Goal: Navigation & Orientation: Find specific page/section

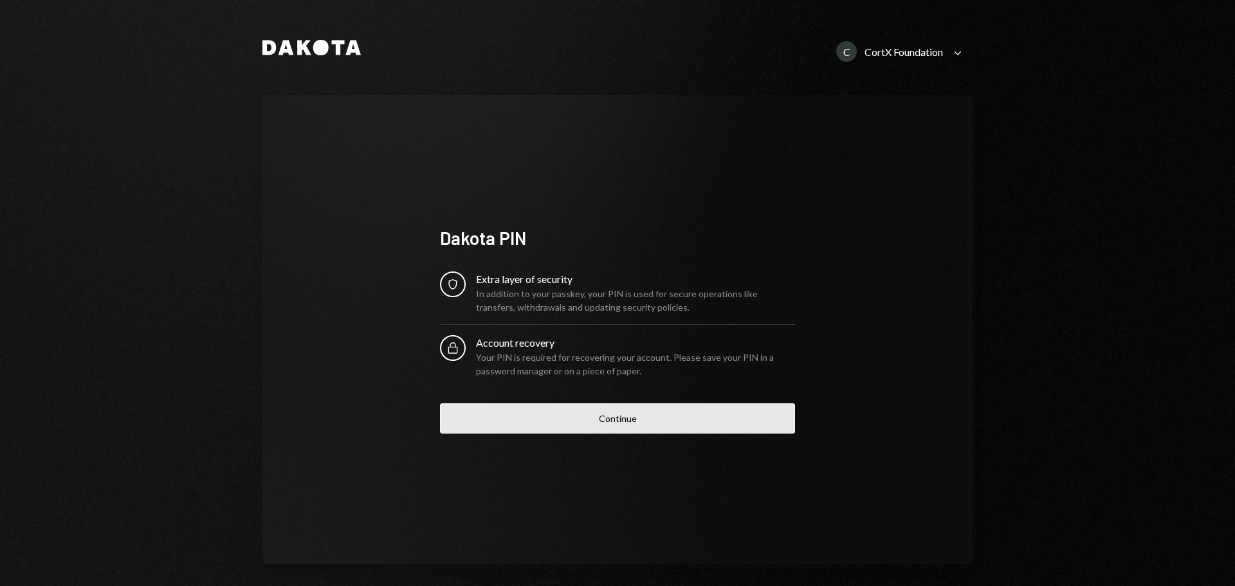
click at [521, 424] on button "Continue" at bounding box center [617, 418] width 355 height 30
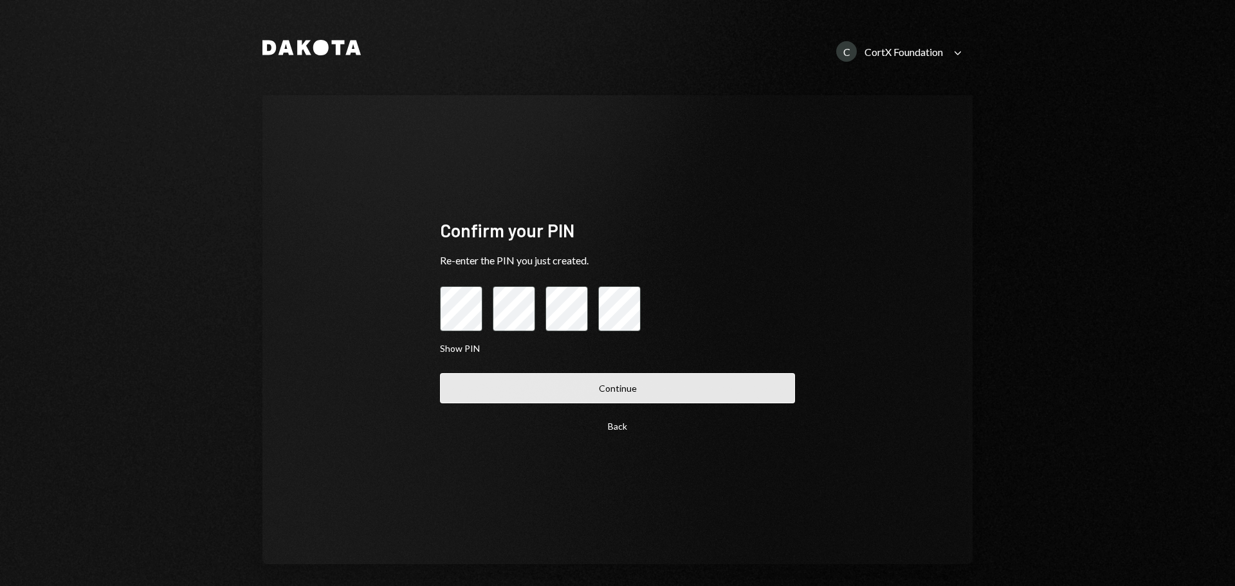
click at [493, 376] on button "Continue" at bounding box center [617, 388] width 355 height 30
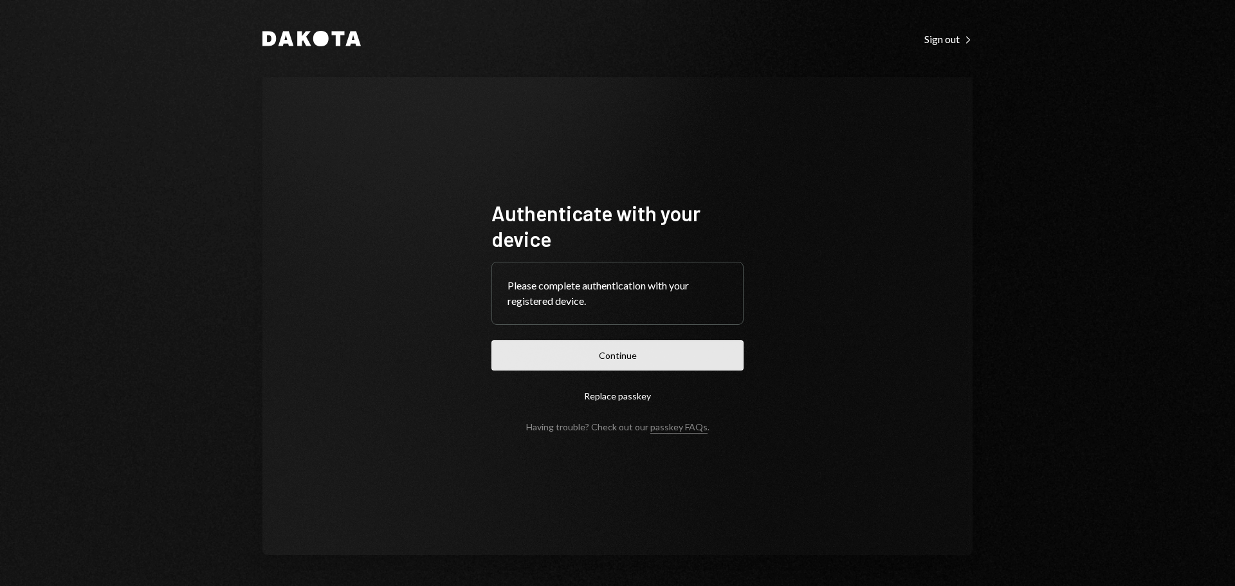
click at [654, 349] on button "Continue" at bounding box center [617, 355] width 252 height 30
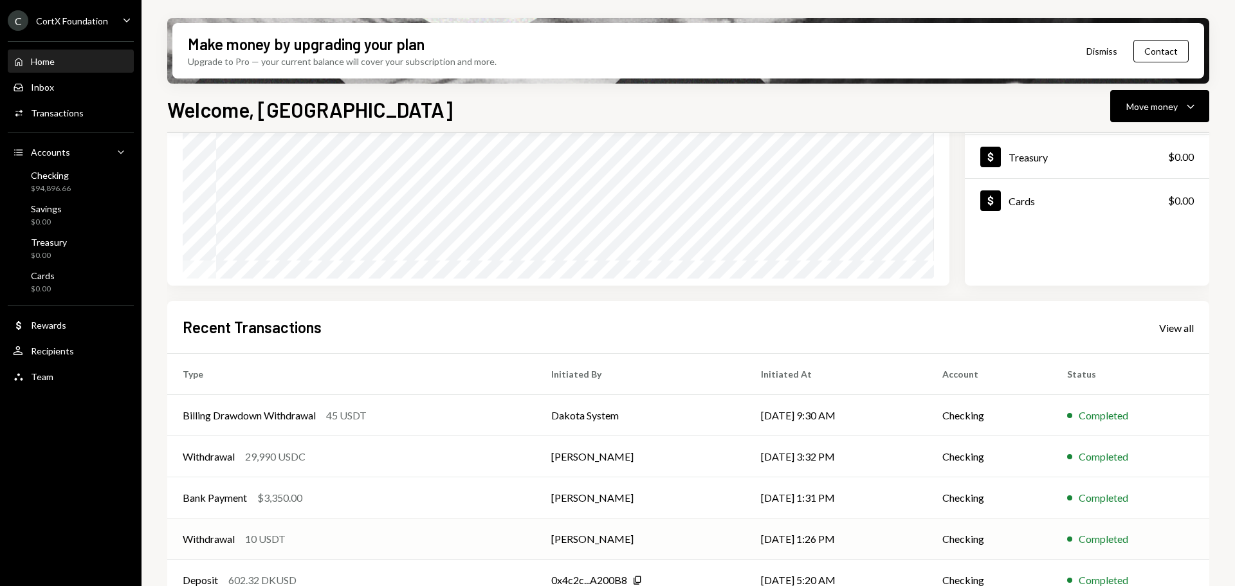
scroll to position [190, 0]
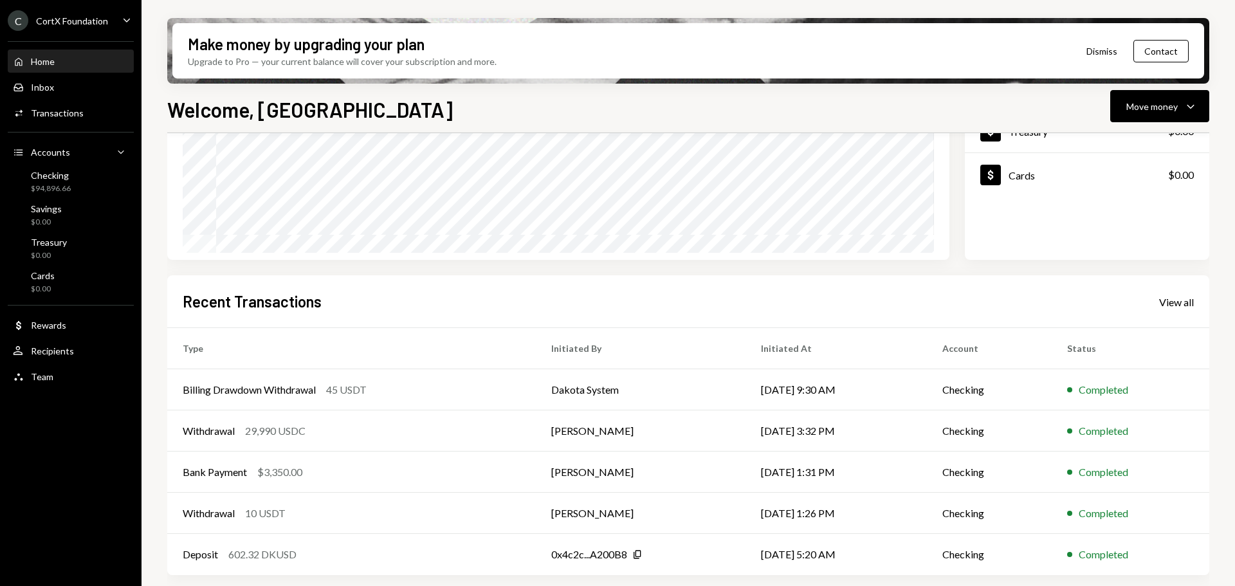
click at [81, 24] on div "CortX Foundation" at bounding box center [72, 20] width 72 height 11
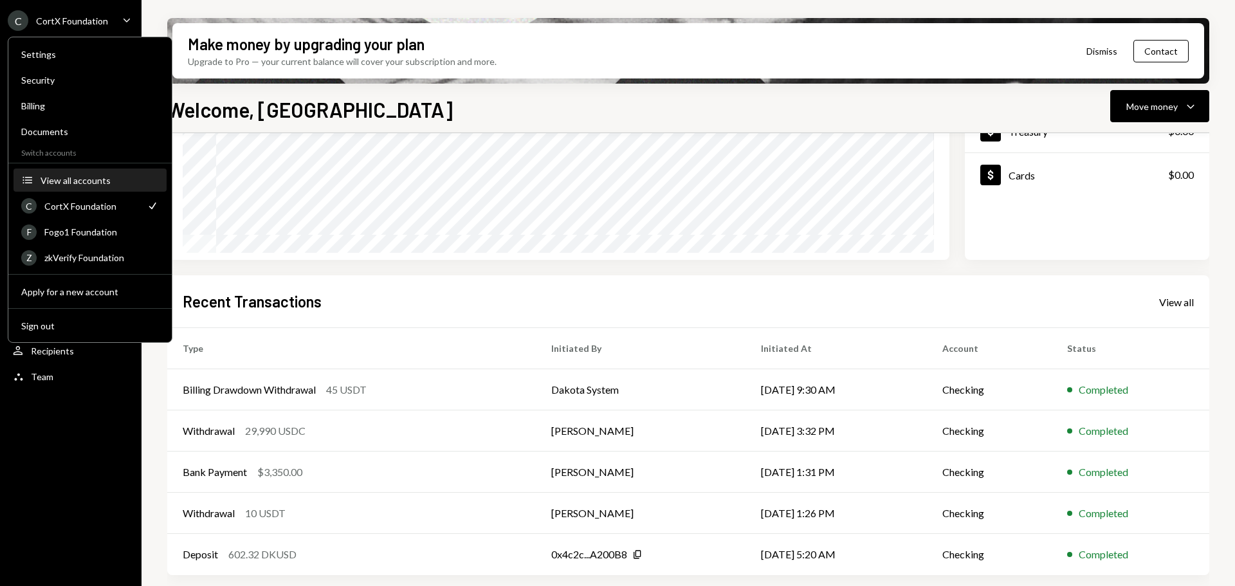
click at [94, 179] on div "View all accounts" at bounding box center [100, 180] width 118 height 11
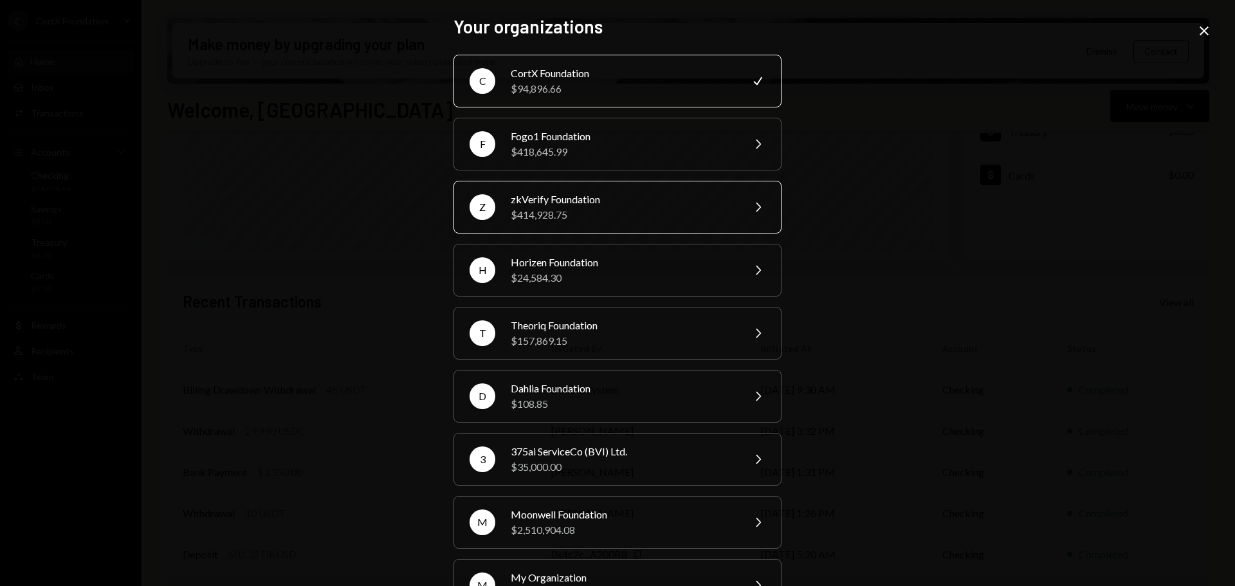
click at [551, 198] on div "zkVerify Foundation" at bounding box center [623, 199] width 224 height 15
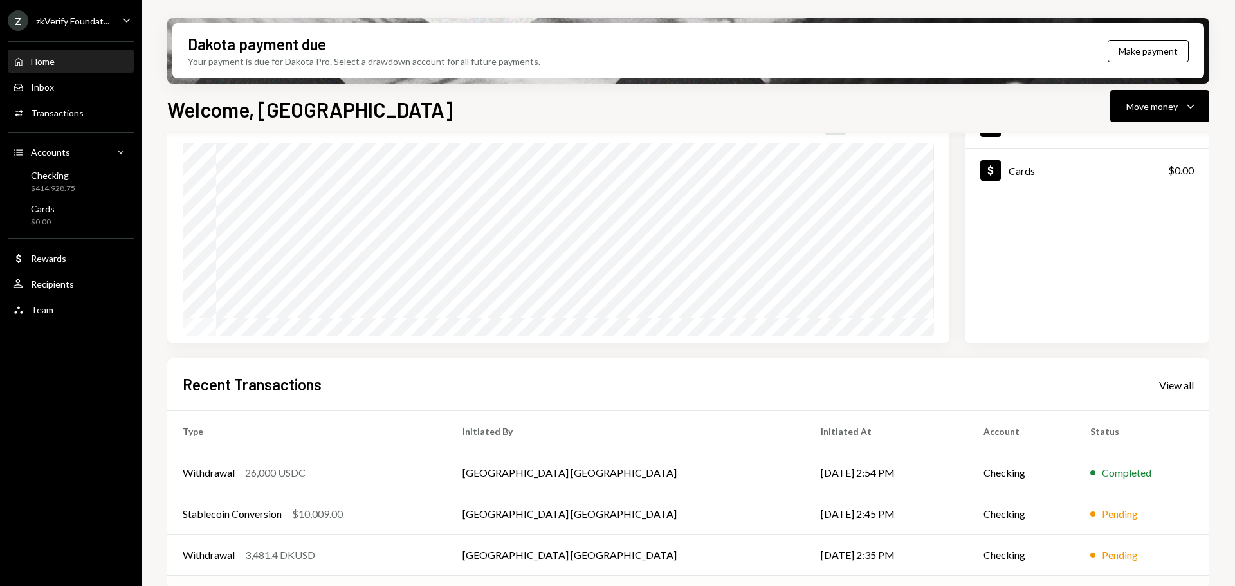
scroll to position [190, 0]
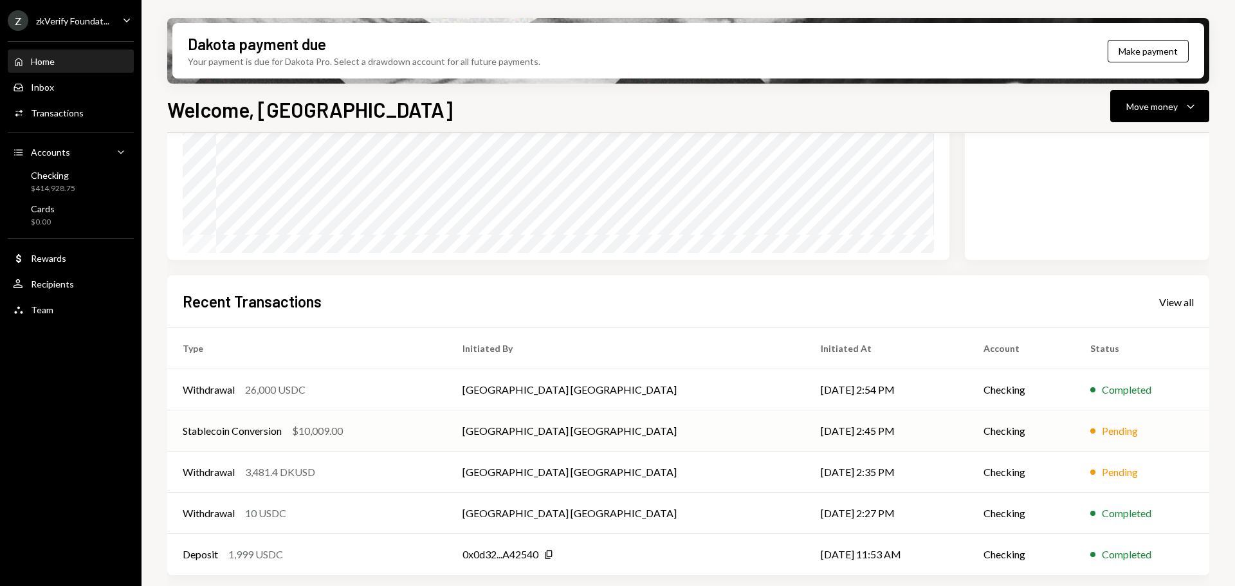
click at [423, 438] on div "Stablecoin Conversion $10,009.00" at bounding box center [307, 430] width 249 height 15
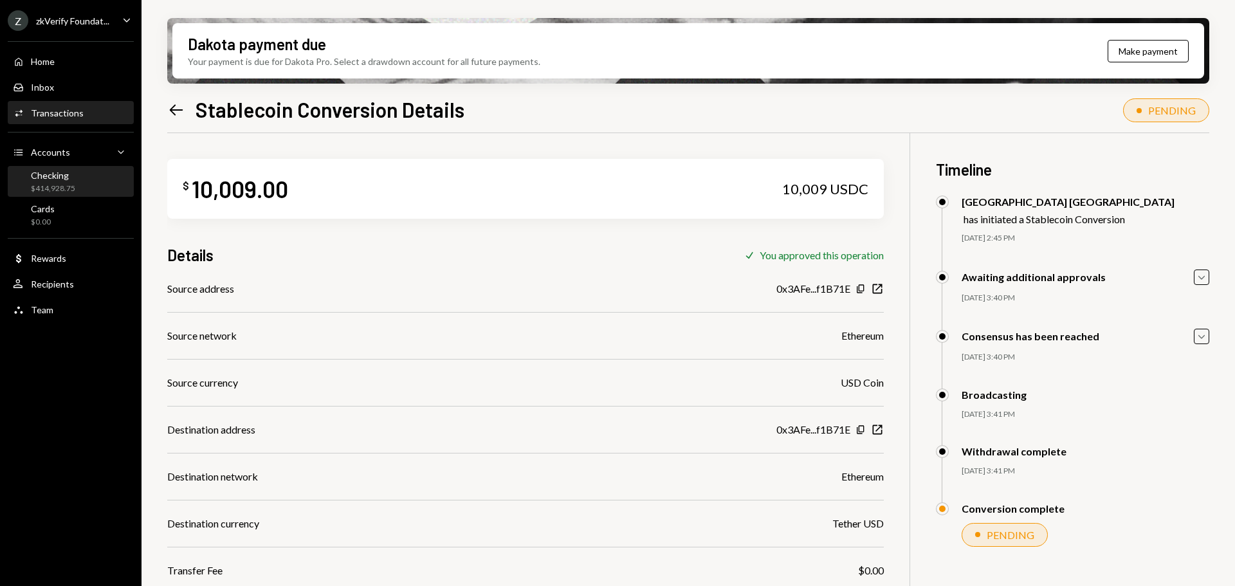
click at [52, 185] on div "$414,928.75" at bounding box center [53, 188] width 44 height 11
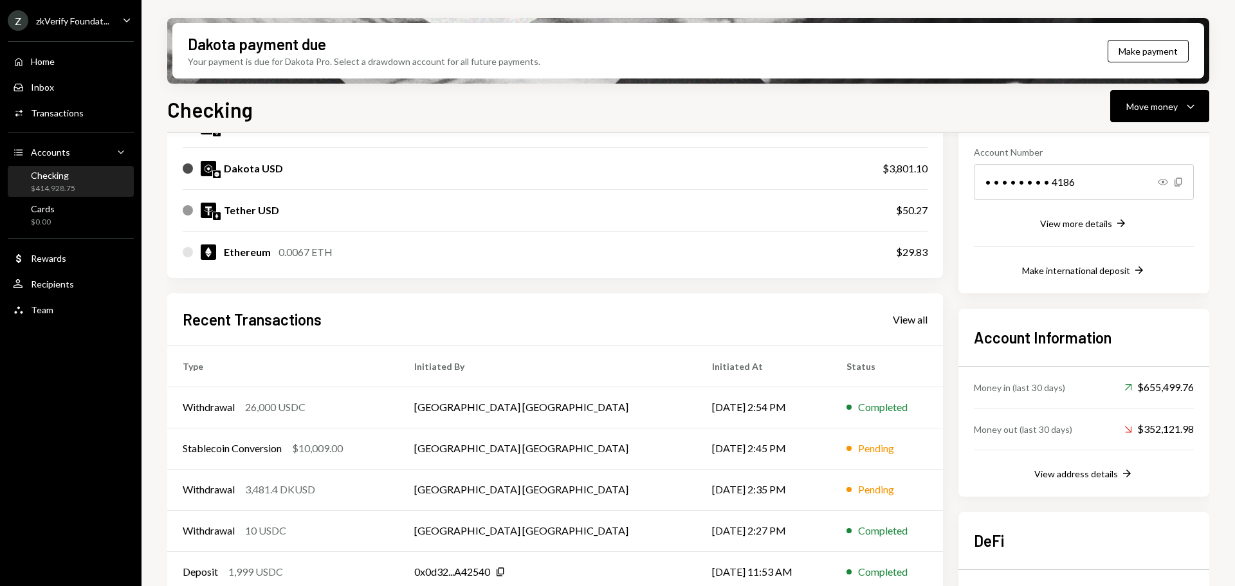
scroll to position [193, 0]
click at [383, 482] on div "Withdrawal 3,481.4 DKUSD" at bounding box center [283, 487] width 201 height 15
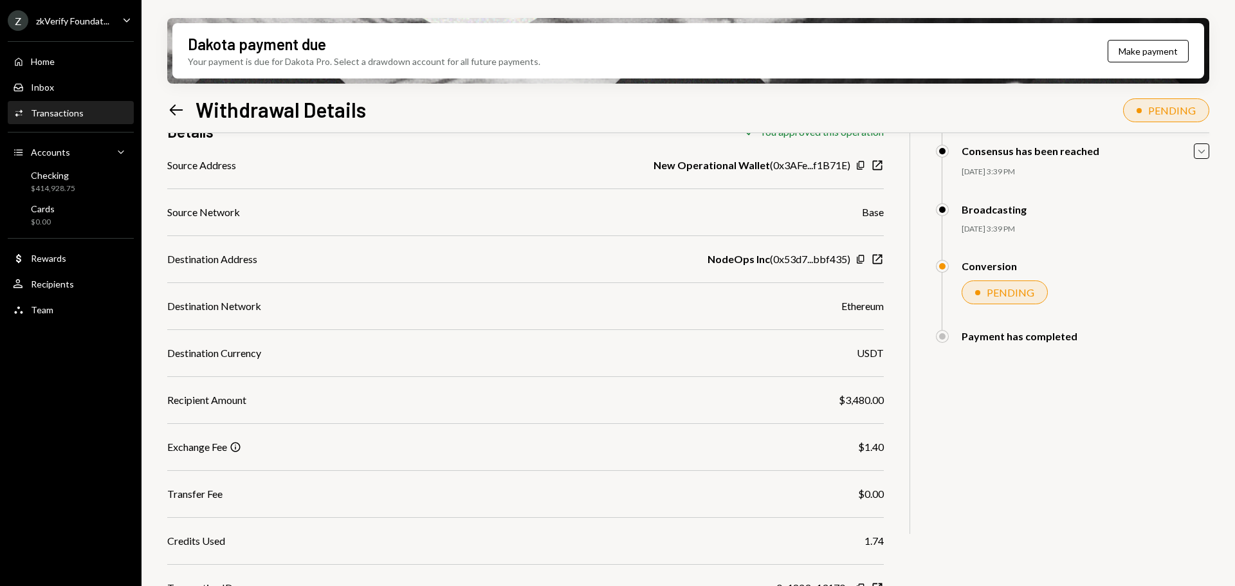
scroll to position [193, 0]
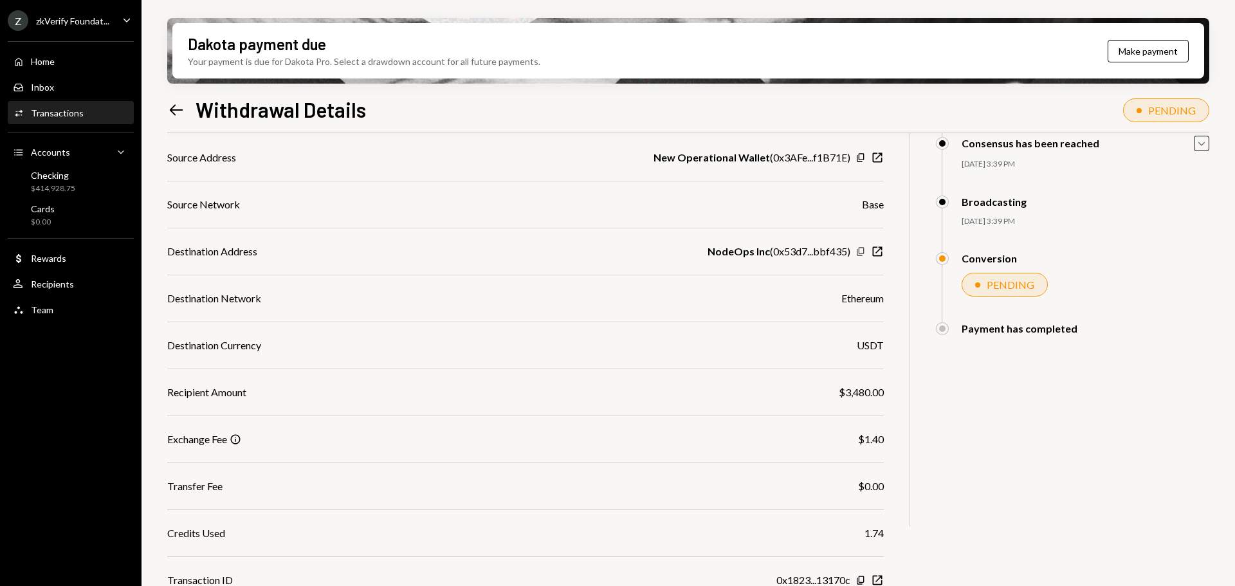
click at [858, 251] on icon "Copy" at bounding box center [860, 251] width 10 height 10
click at [57, 10] on div "Z zkVerify Foundat..." at bounding box center [59, 20] width 102 height 21
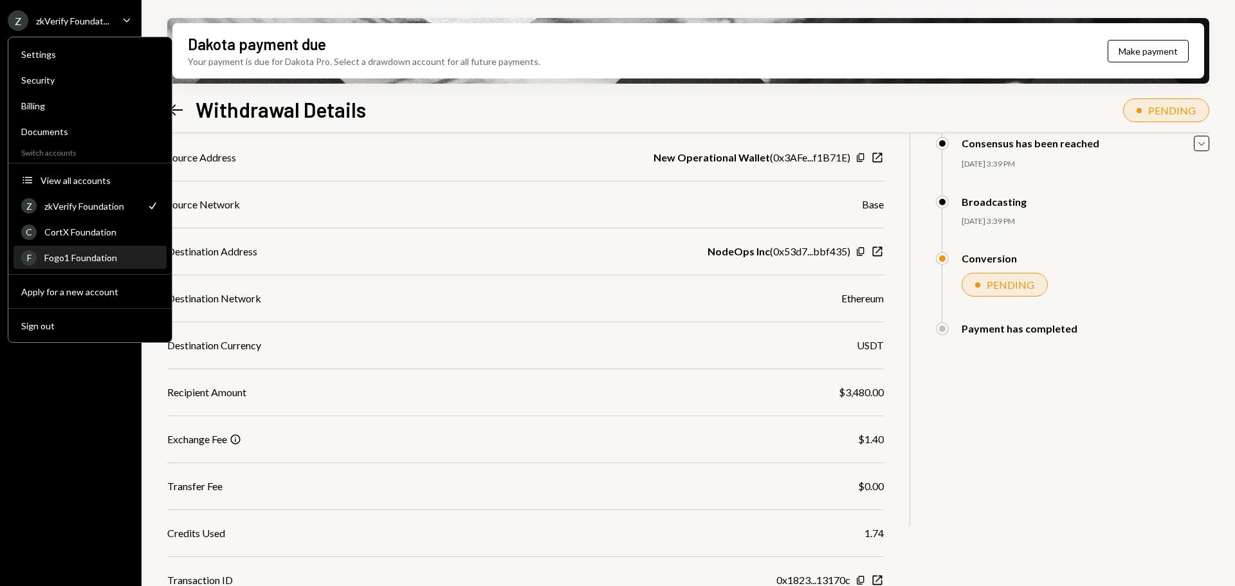
click at [72, 256] on div "Fogo1 Foundation" at bounding box center [101, 257] width 114 height 11
